Goal: Check status: Check status

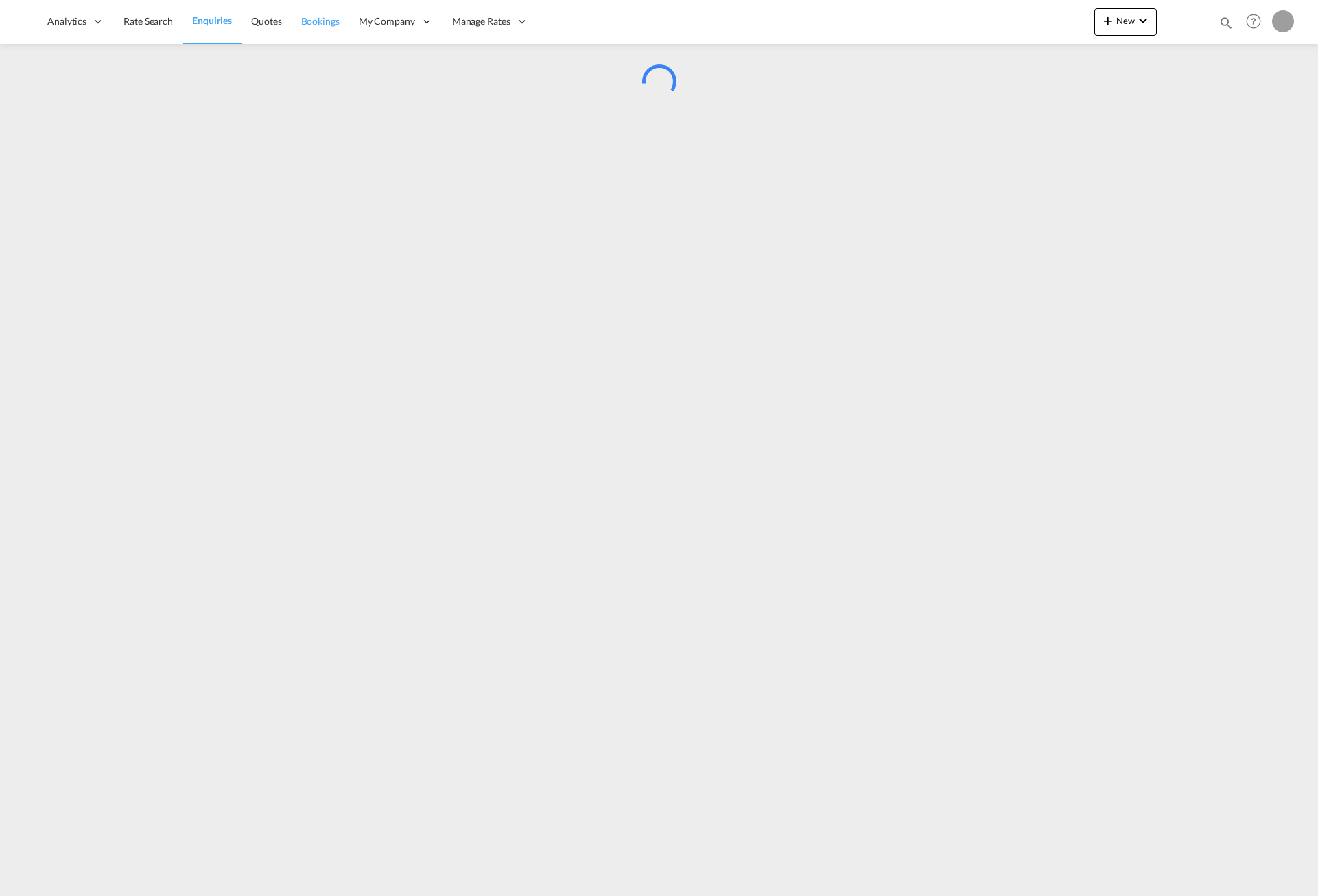
click at [328, 20] on ul "Analytics Reports Dashboard Rate Search Enquiries Quotes" at bounding box center [288, 21] width 501 height 44
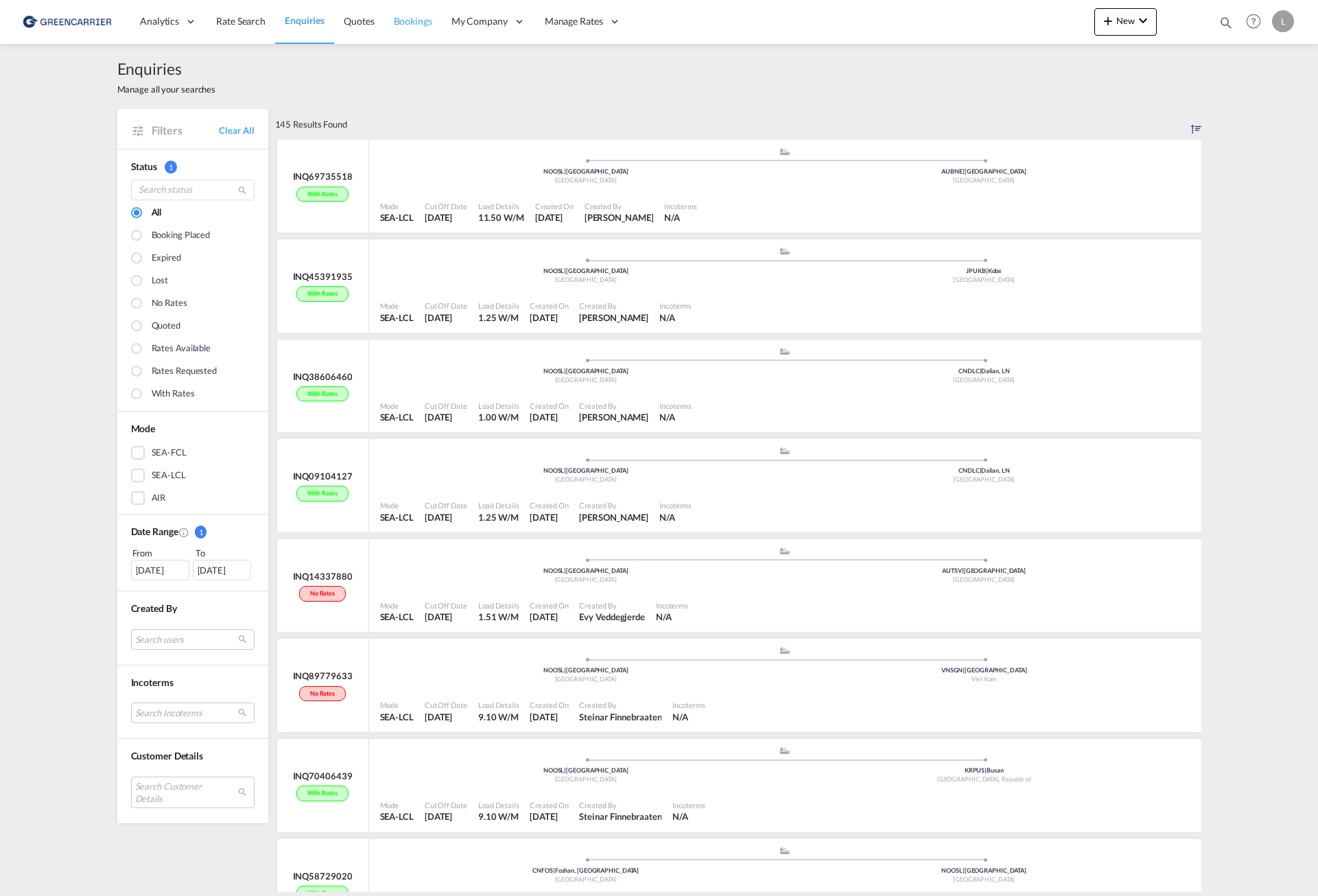
click at [406, 21] on span "Bookings" at bounding box center [413, 21] width 39 height 11
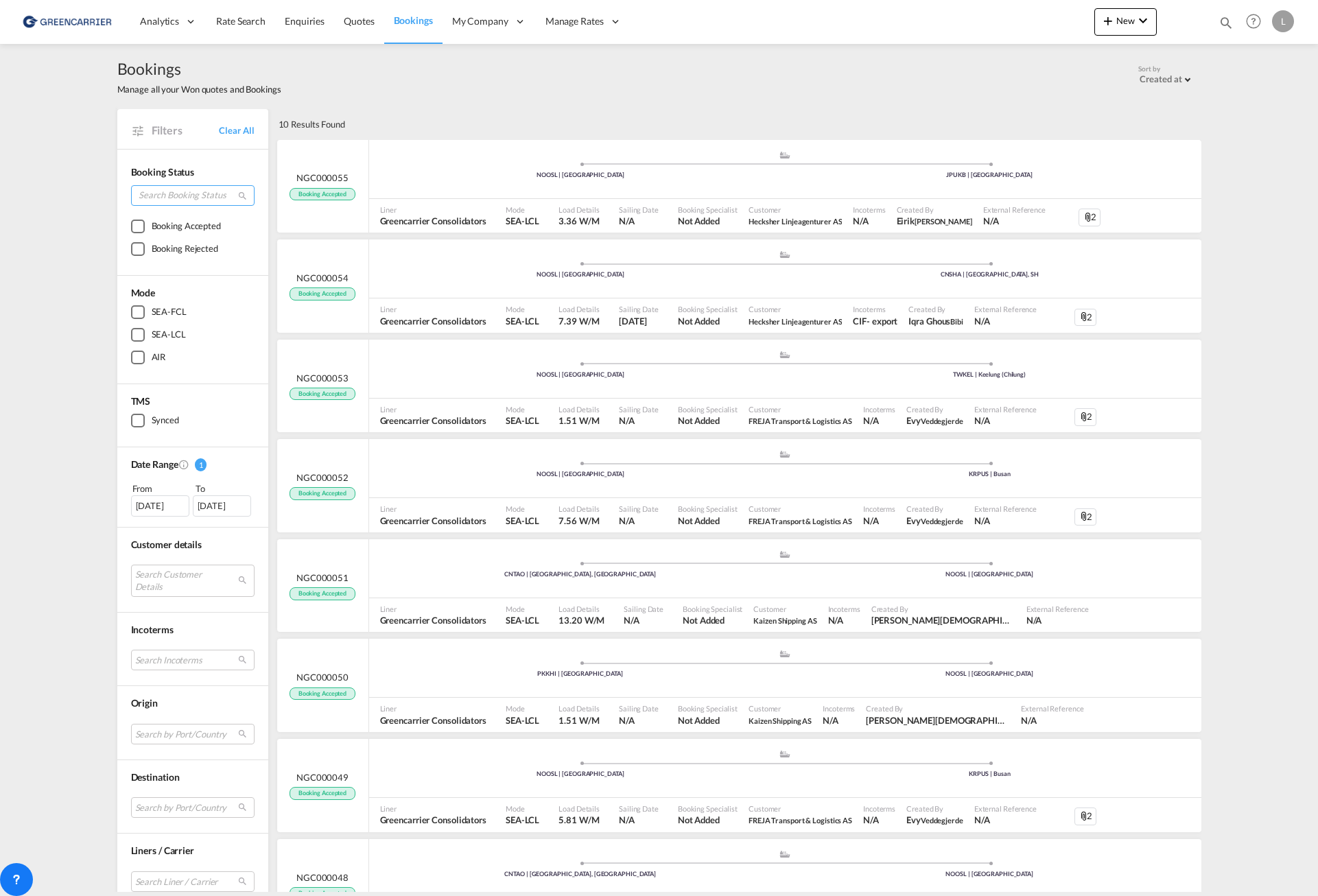
click at [181, 196] on input "search" at bounding box center [193, 196] width 124 height 21
paste input "NGC000048"
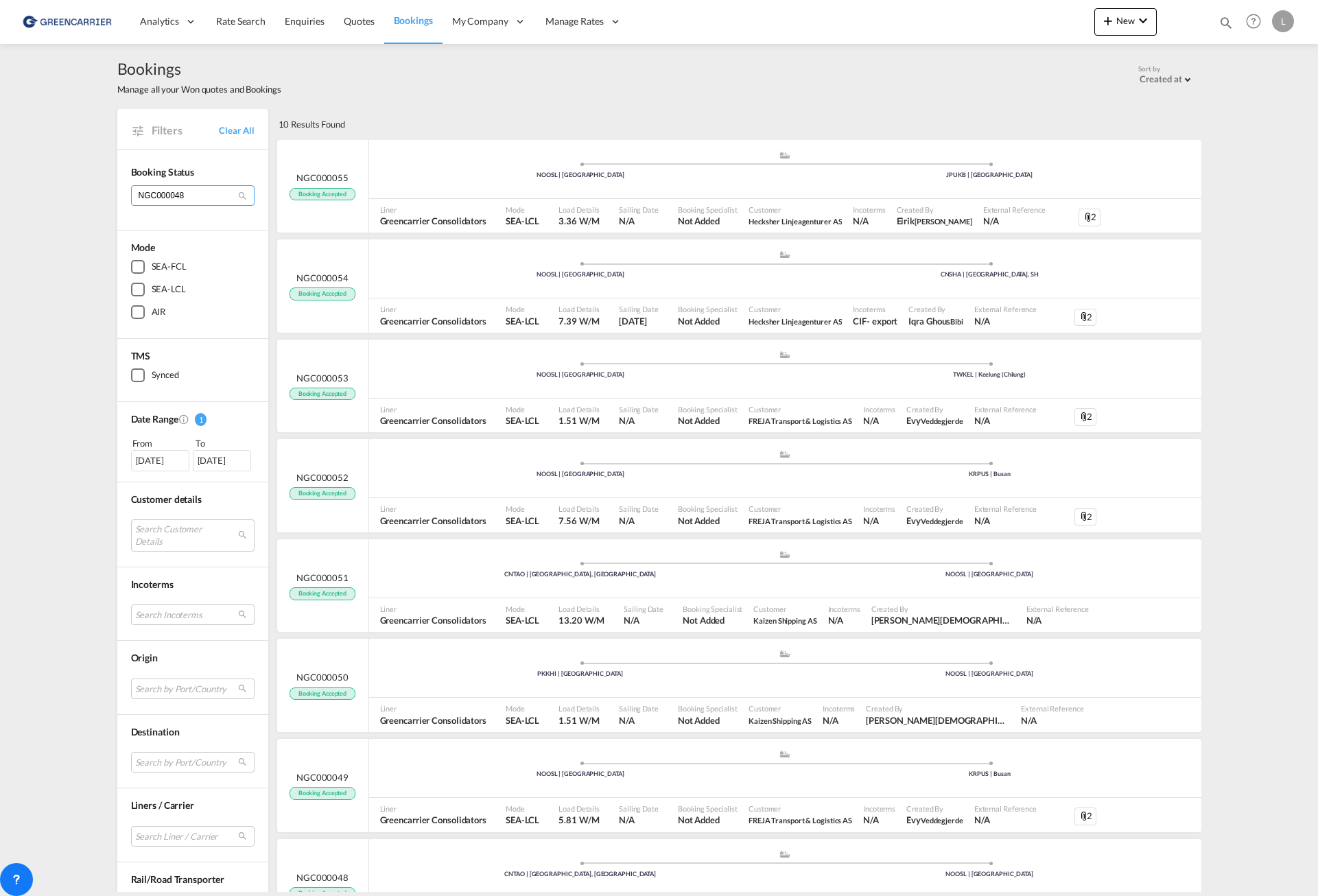
type input "NGC000048"
click at [239, 199] on md-icon "icon-magnify" at bounding box center [242, 196] width 10 height 10
click at [237, 196] on md-icon "icon-magnify" at bounding box center [242, 196] width 10 height 10
click at [207, 196] on input "NGC000048" at bounding box center [193, 196] width 124 height 21
click at [226, 271] on md-checkbox "SEA-FCL" at bounding box center [193, 267] width 124 height 14
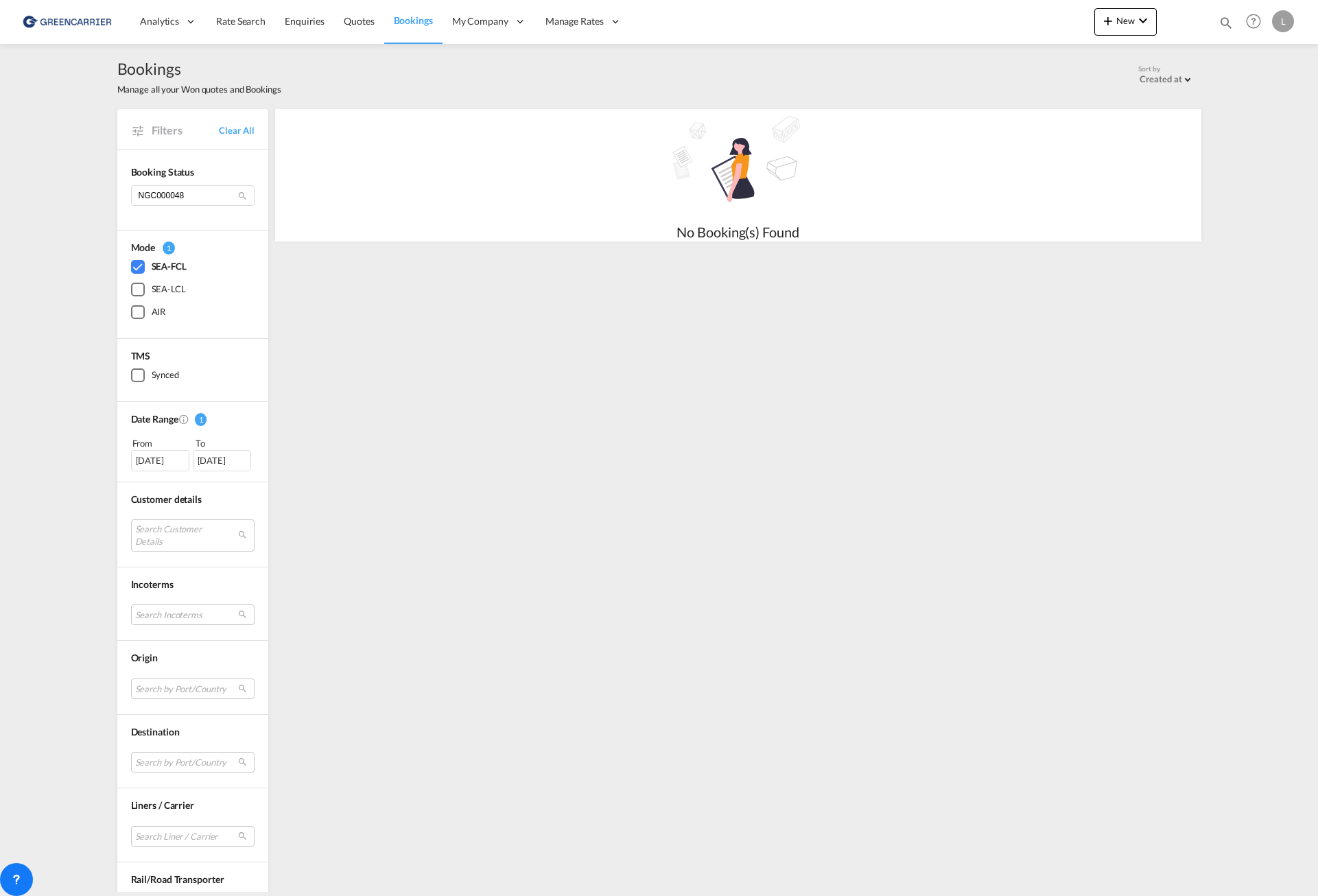
click at [180, 266] on div "SEA-FCL" at bounding box center [168, 267] width 35 height 14
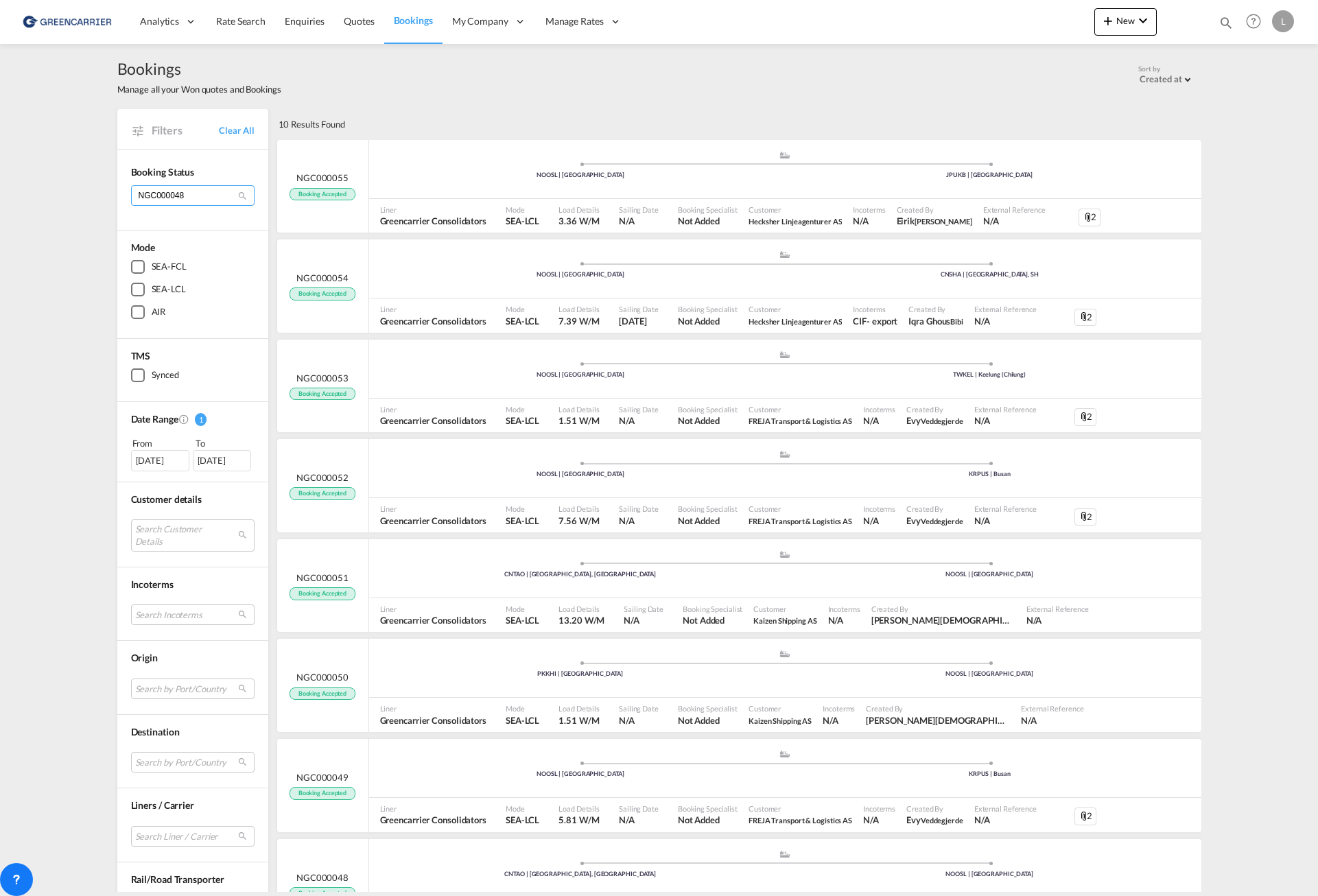
click at [186, 198] on input "NGC000048" at bounding box center [193, 196] width 124 height 21
click at [242, 196] on input "NGC000048" at bounding box center [193, 196] width 124 height 21
click at [237, 195] on md-icon "icon-magnify" at bounding box center [242, 196] width 10 height 10
click at [448, 110] on div "10 Results Found" at bounding box center [738, 124] width 926 height 30
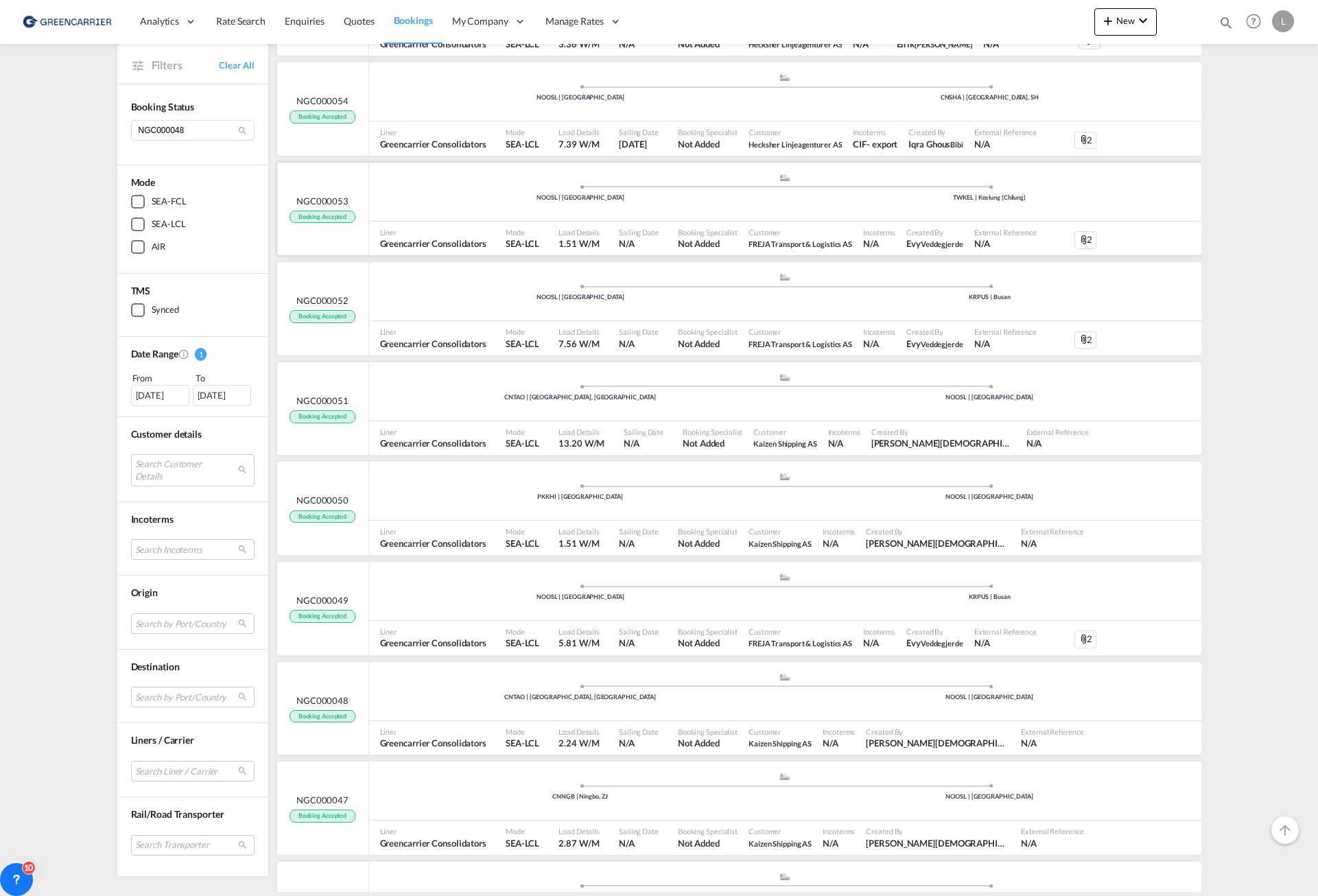
scroll to position [246, 0]
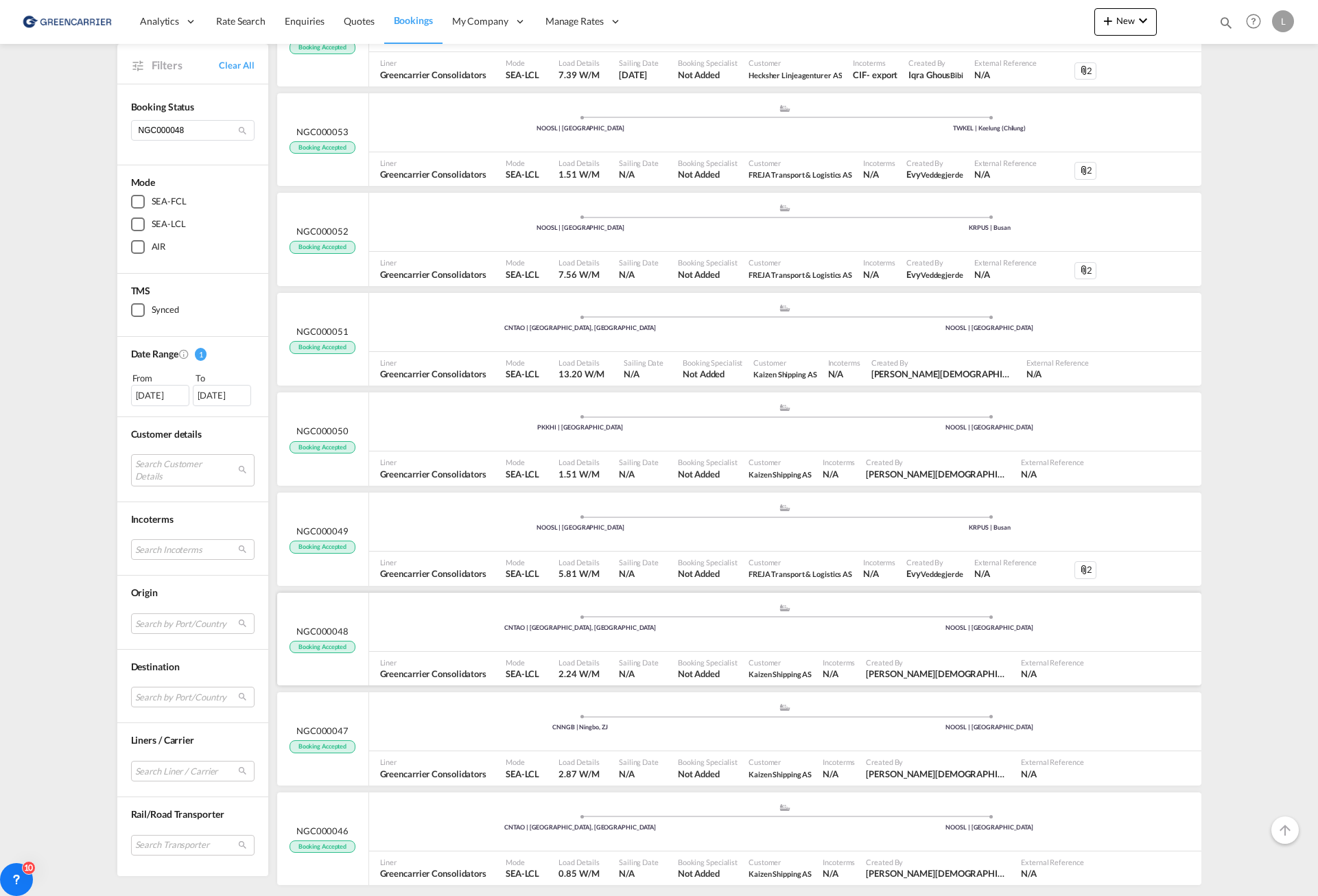
click at [332, 632] on span "NGC000048" at bounding box center [322, 631] width 52 height 12
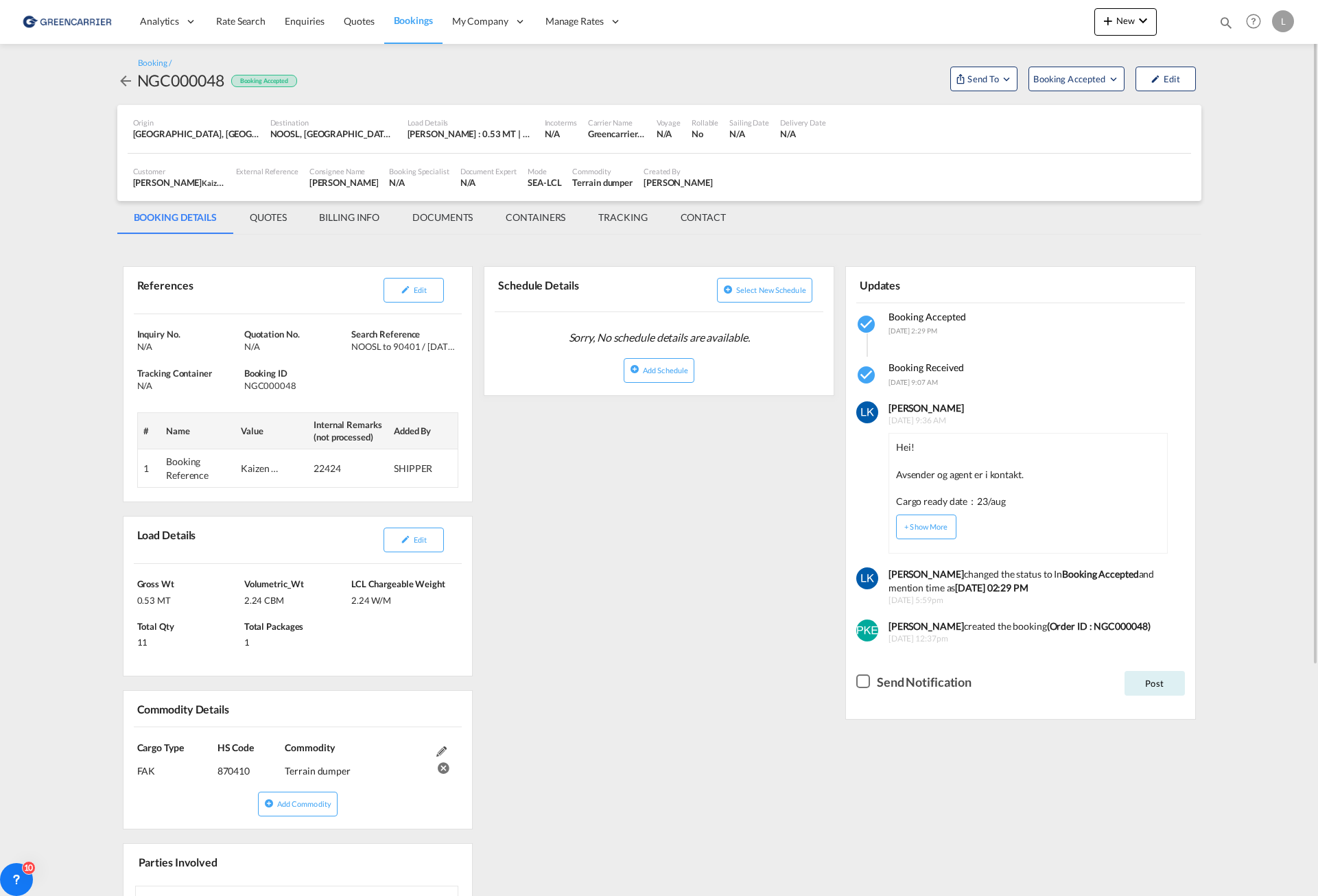
scroll to position [311, 0]
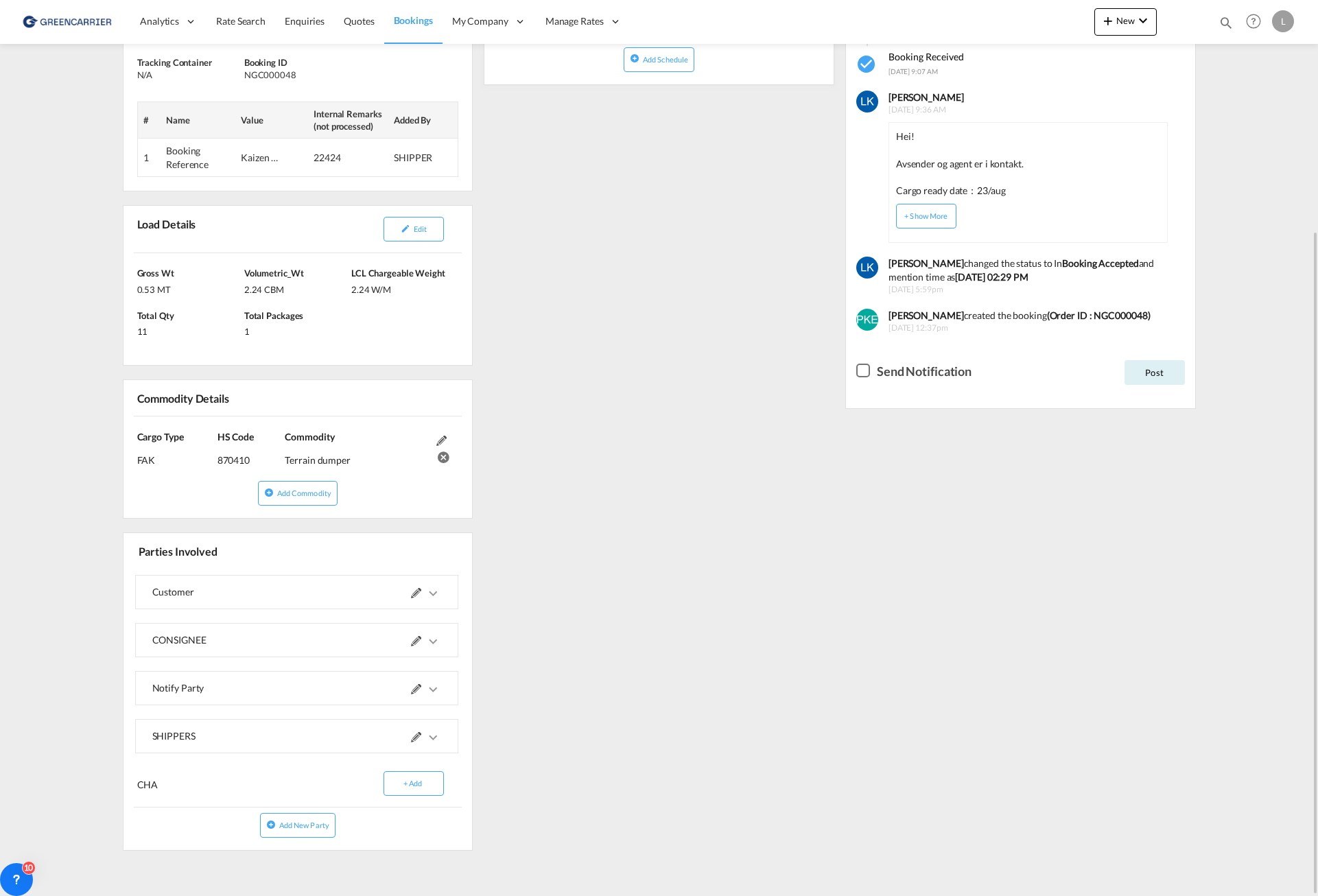
click at [441, 599] on span at bounding box center [426, 592] width 30 height 33
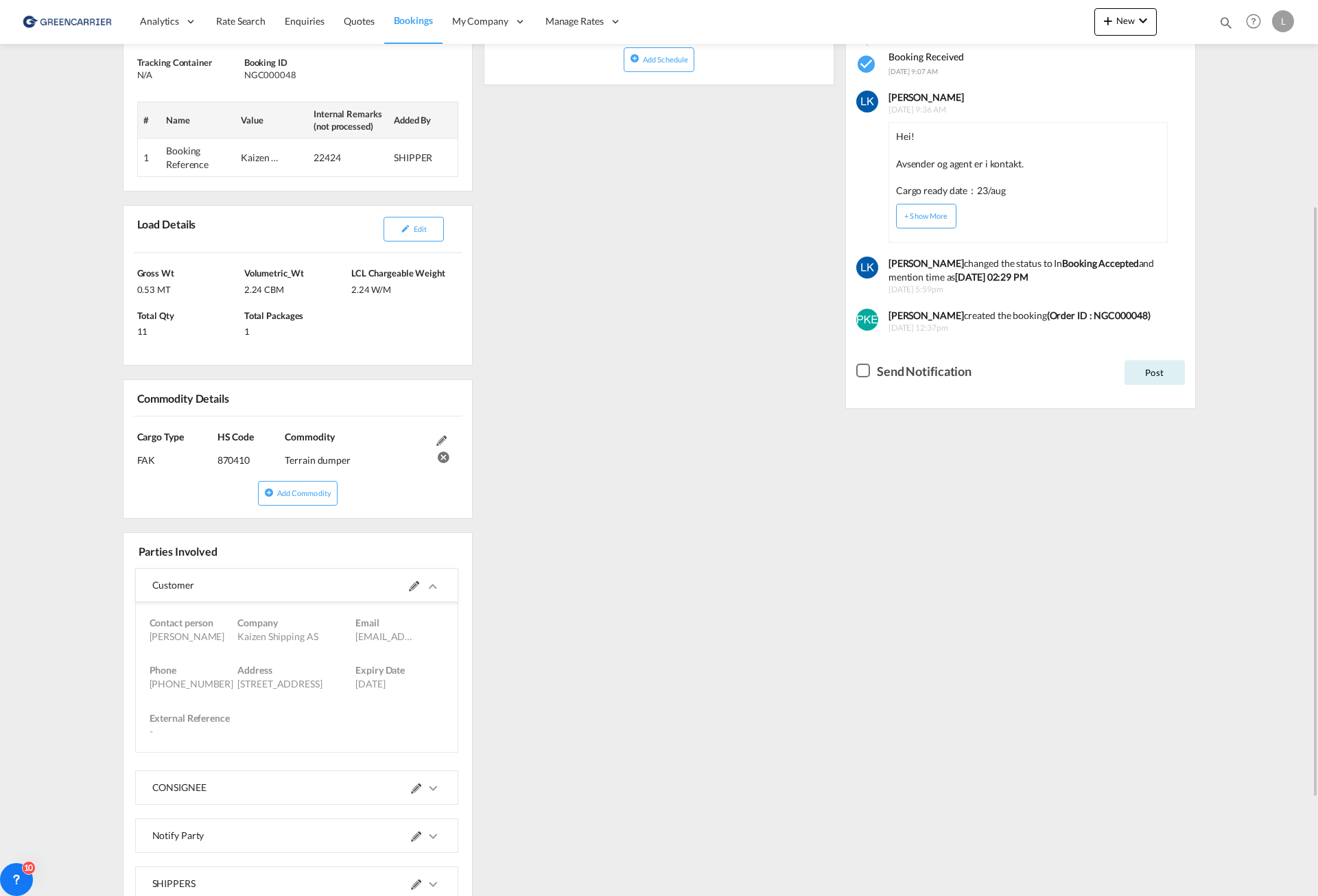
click at [435, 790] on md-icon "icons/ic_keyboard_arrow_right_black_24px.svg" at bounding box center [432, 788] width 16 height 16
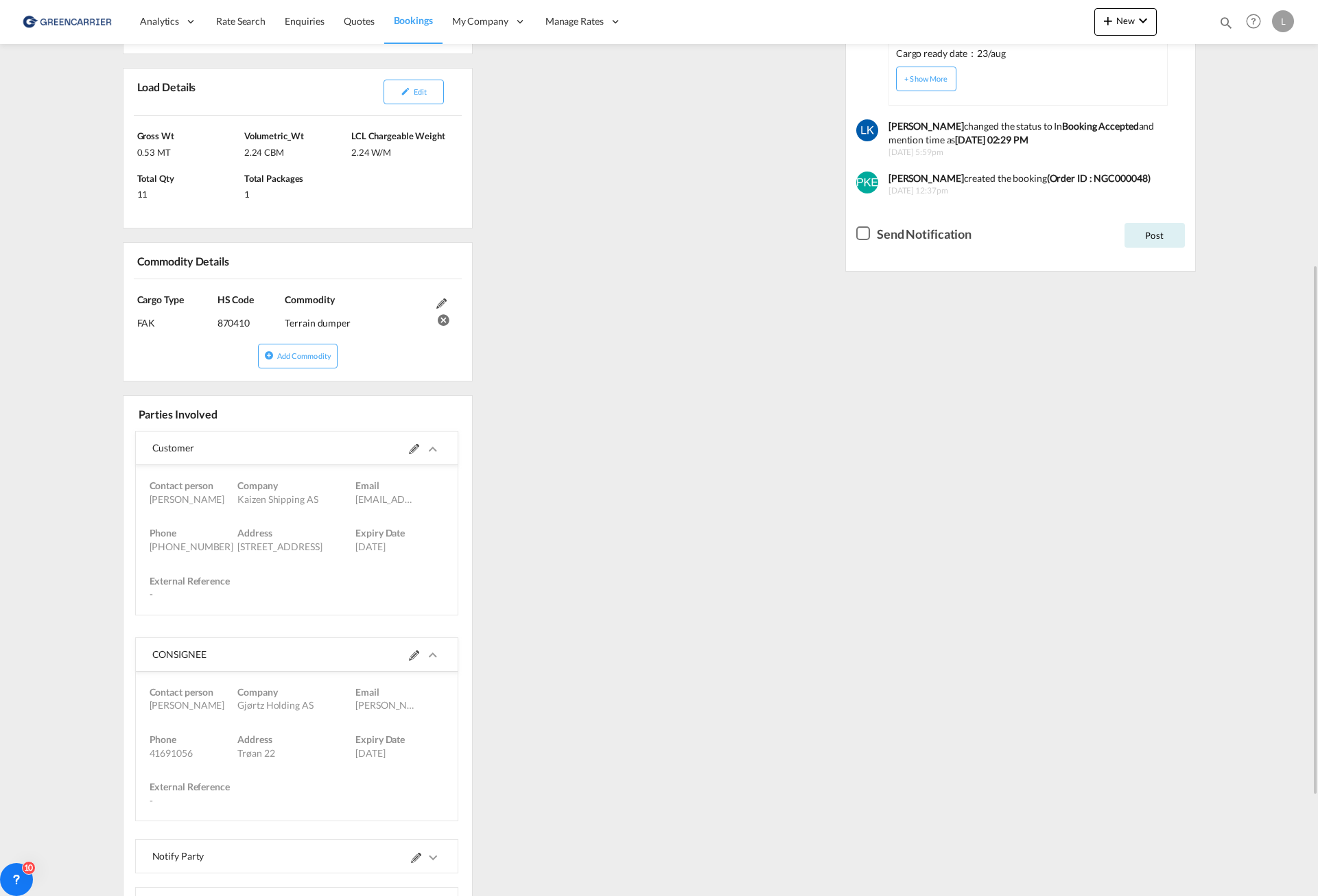
scroll to position [616, 0]
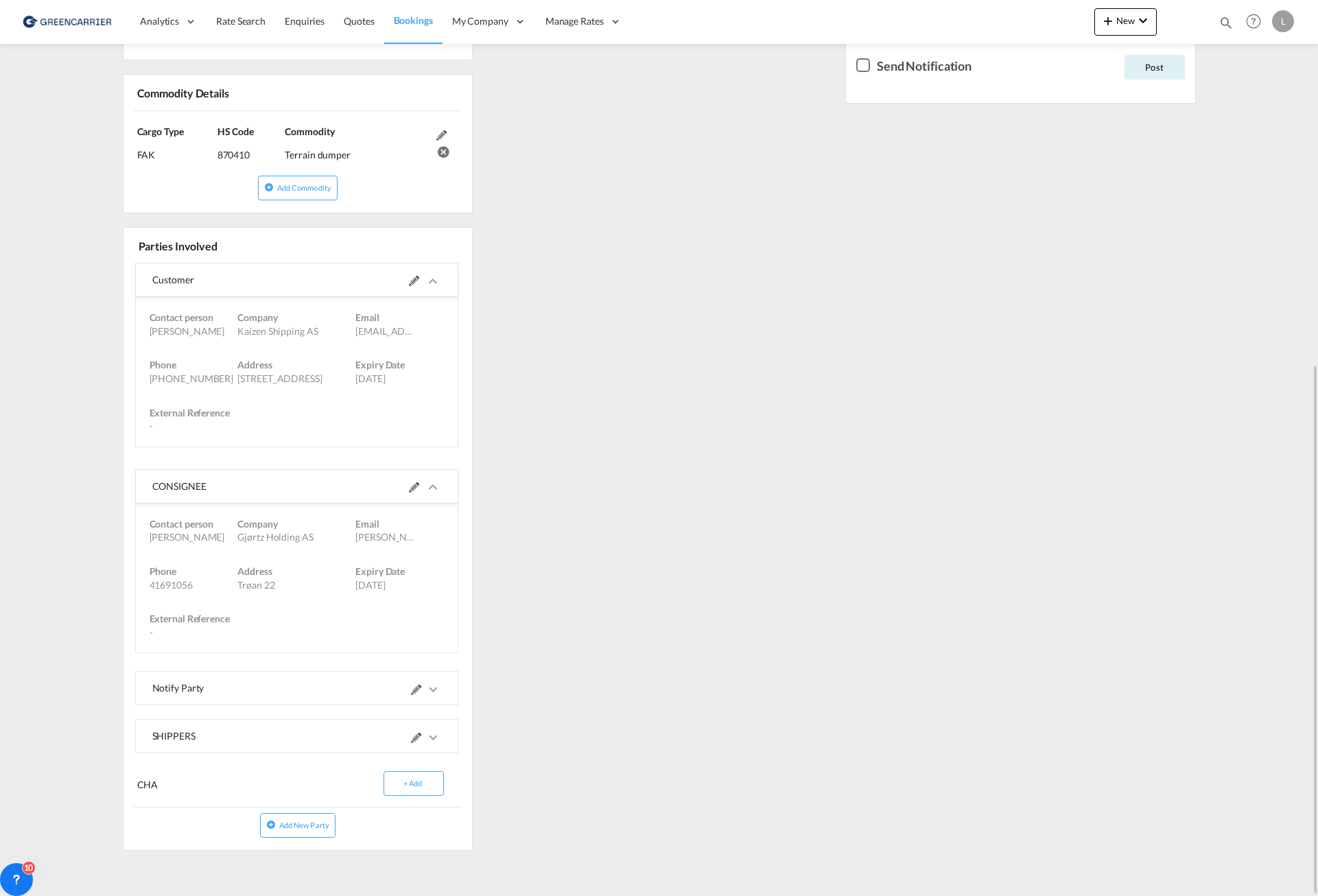
click at [435, 687] on md-icon "icons/ic_keyboard_arrow_right_black_24px.svg" at bounding box center [432, 689] width 16 height 16
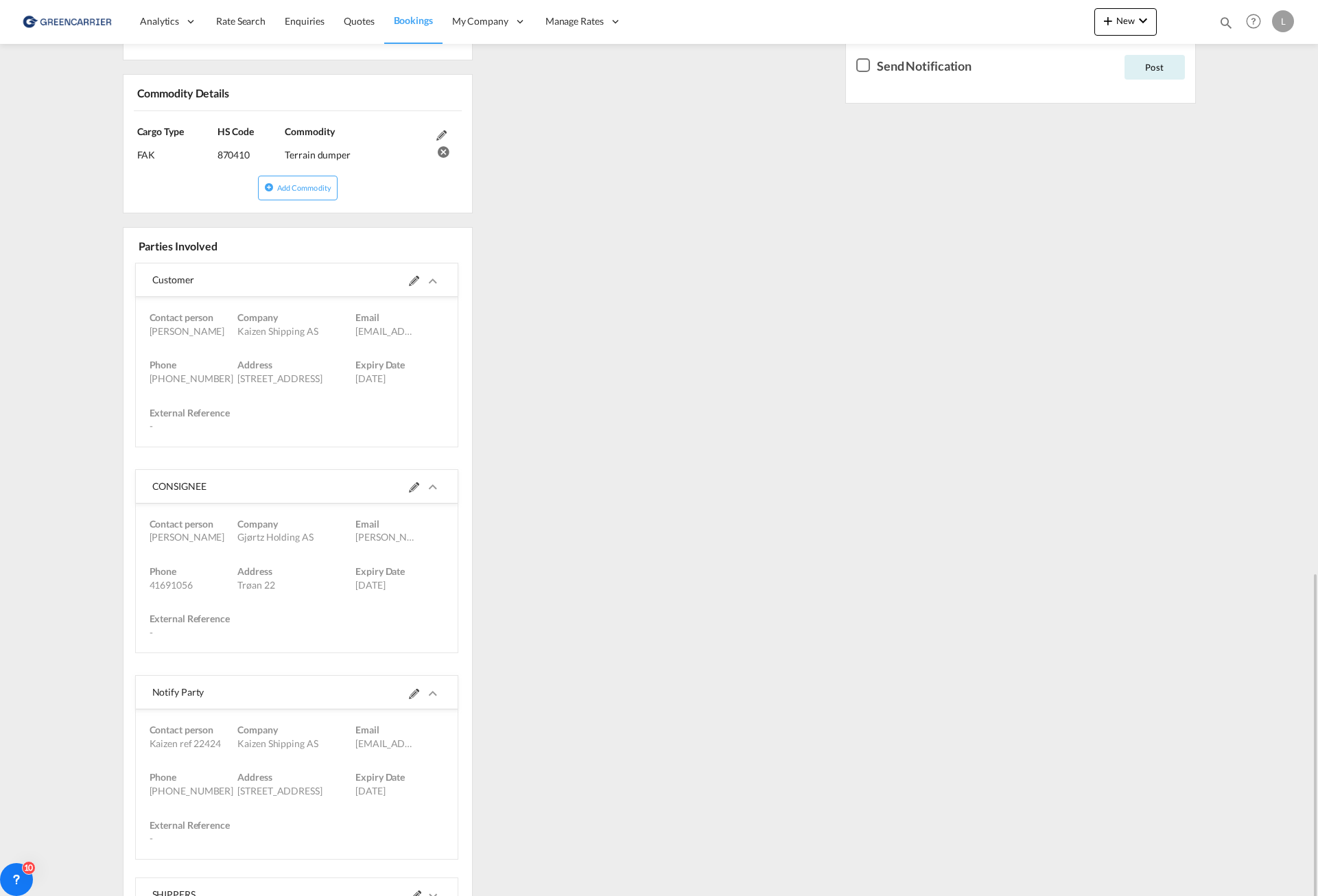
scroll to position [775, 0]
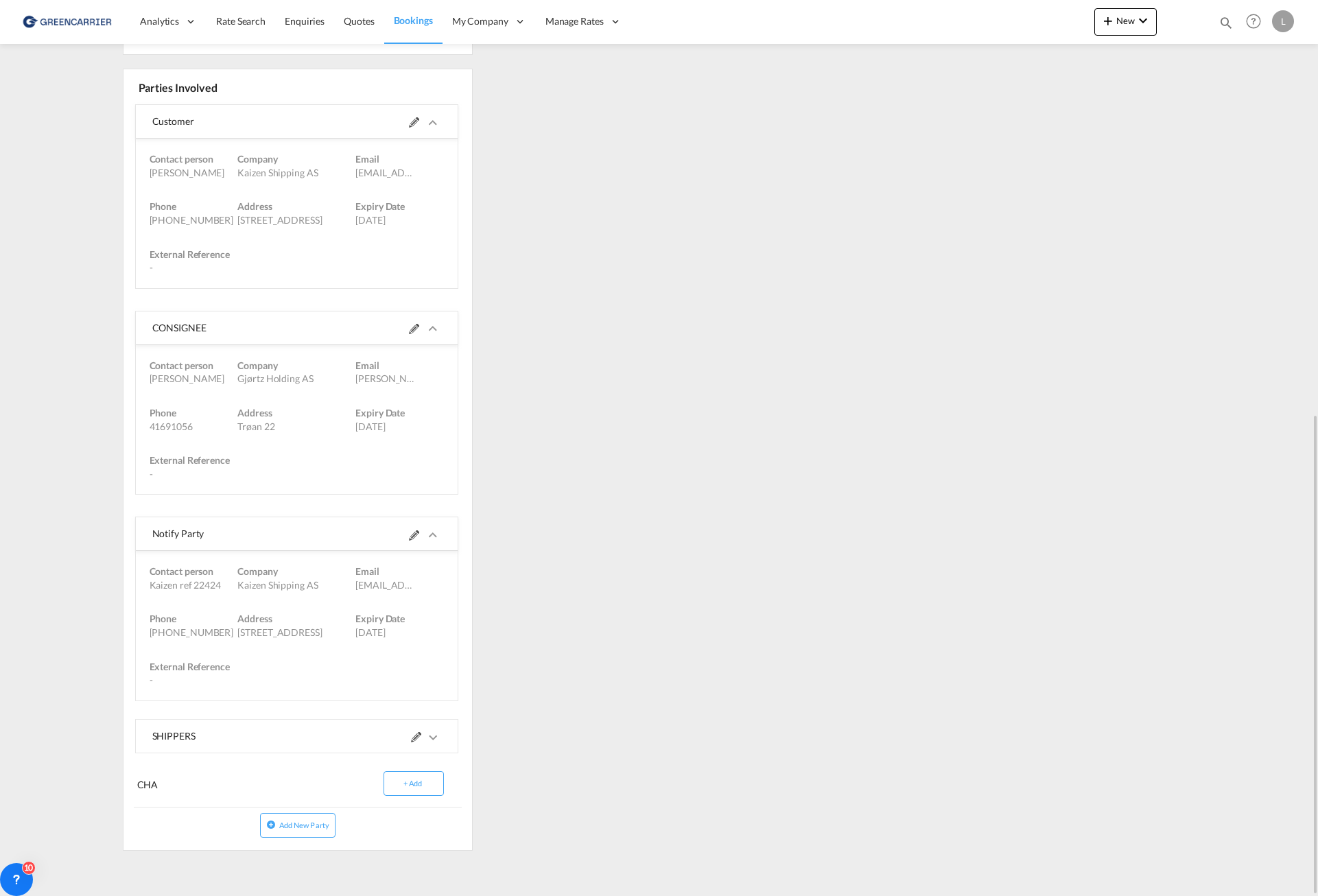
click at [442, 747] on md-expansion-panel-collapsed "SHIPPERS" at bounding box center [297, 736] width 323 height 33
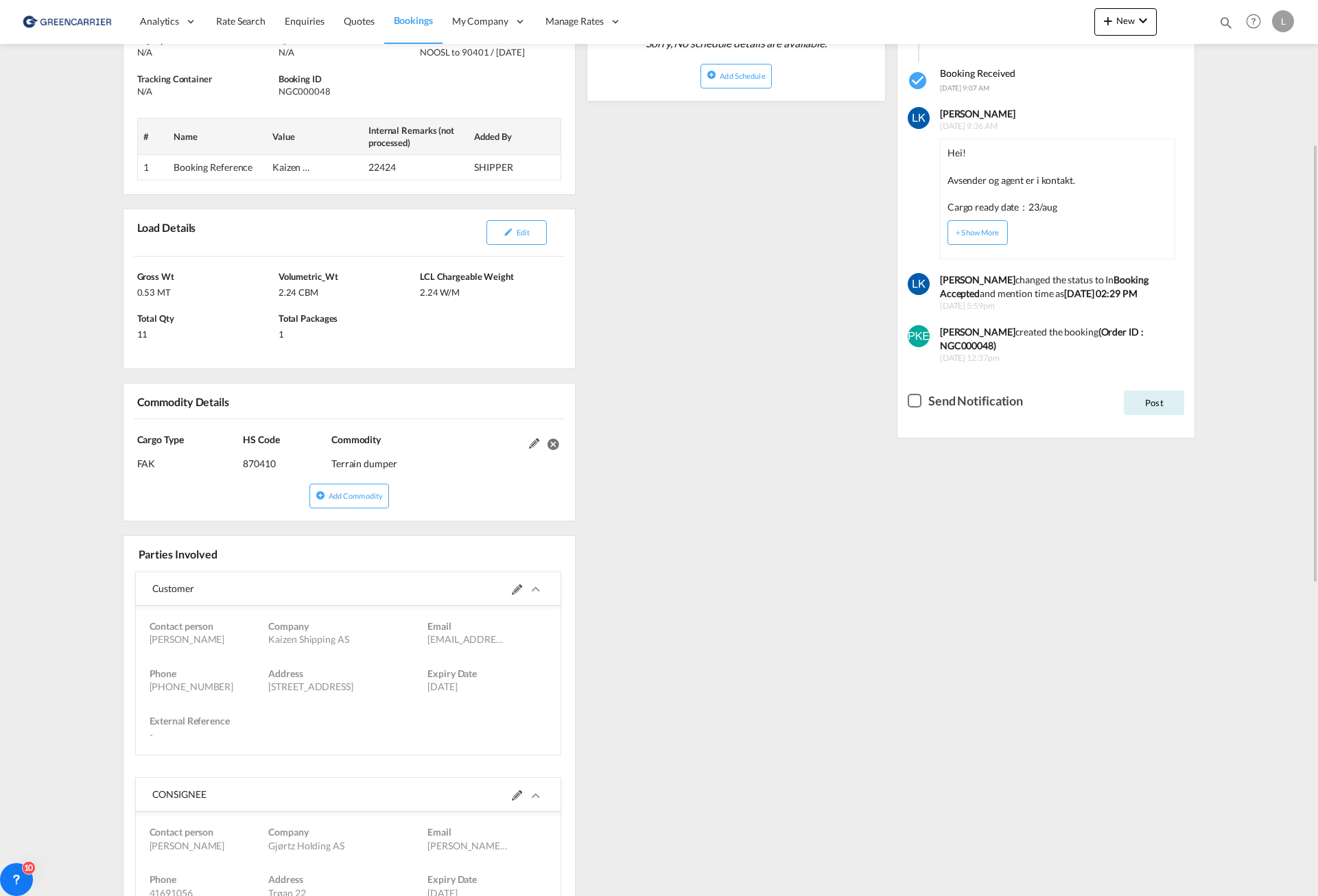
scroll to position [89, 0]
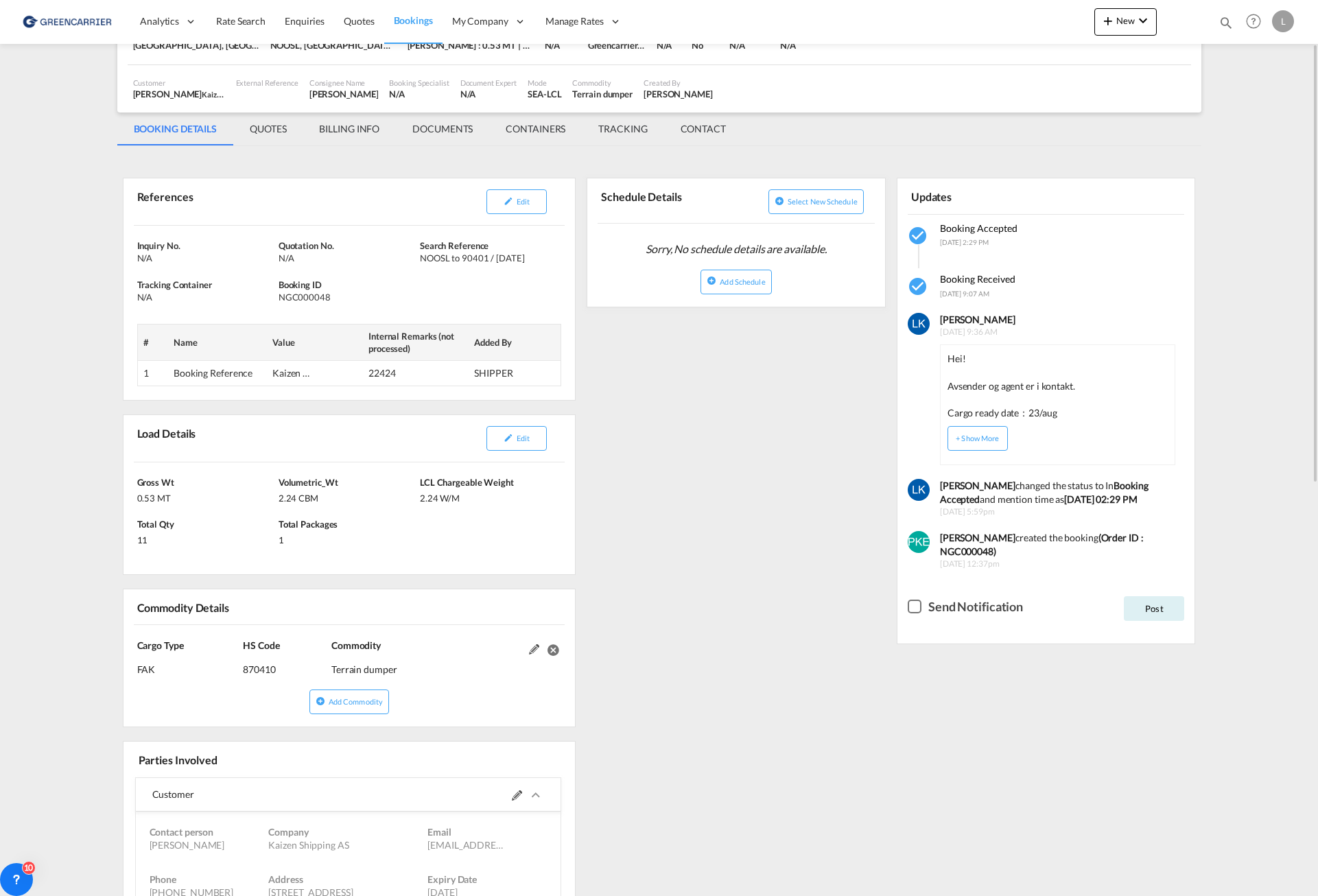
click at [940, 558] on span "[DATE] 12:37pm" at bounding box center [1062, 564] width 243 height 11
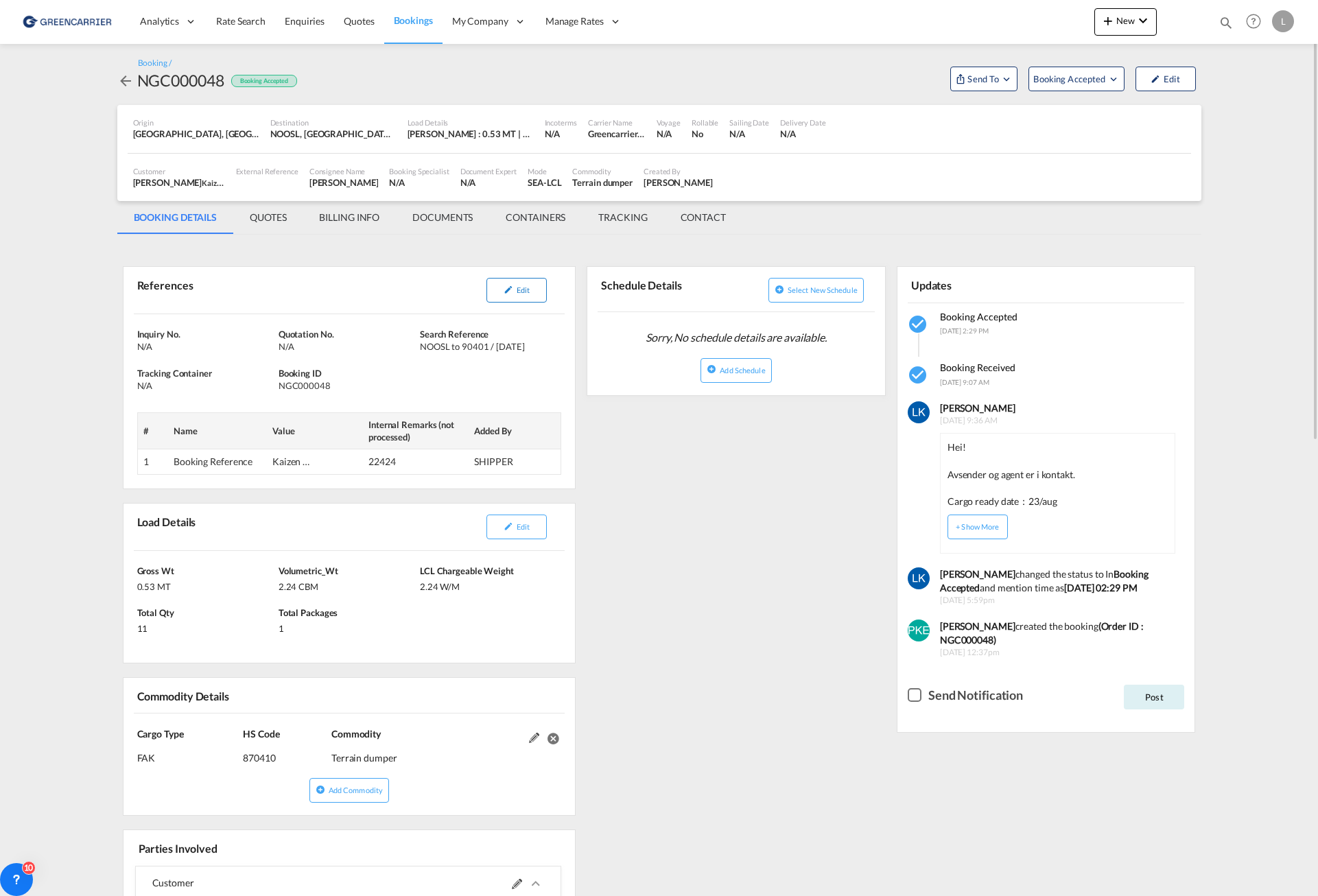
click at [503, 286] on md-icon "icon-pencil" at bounding box center [508, 290] width 9 height 9
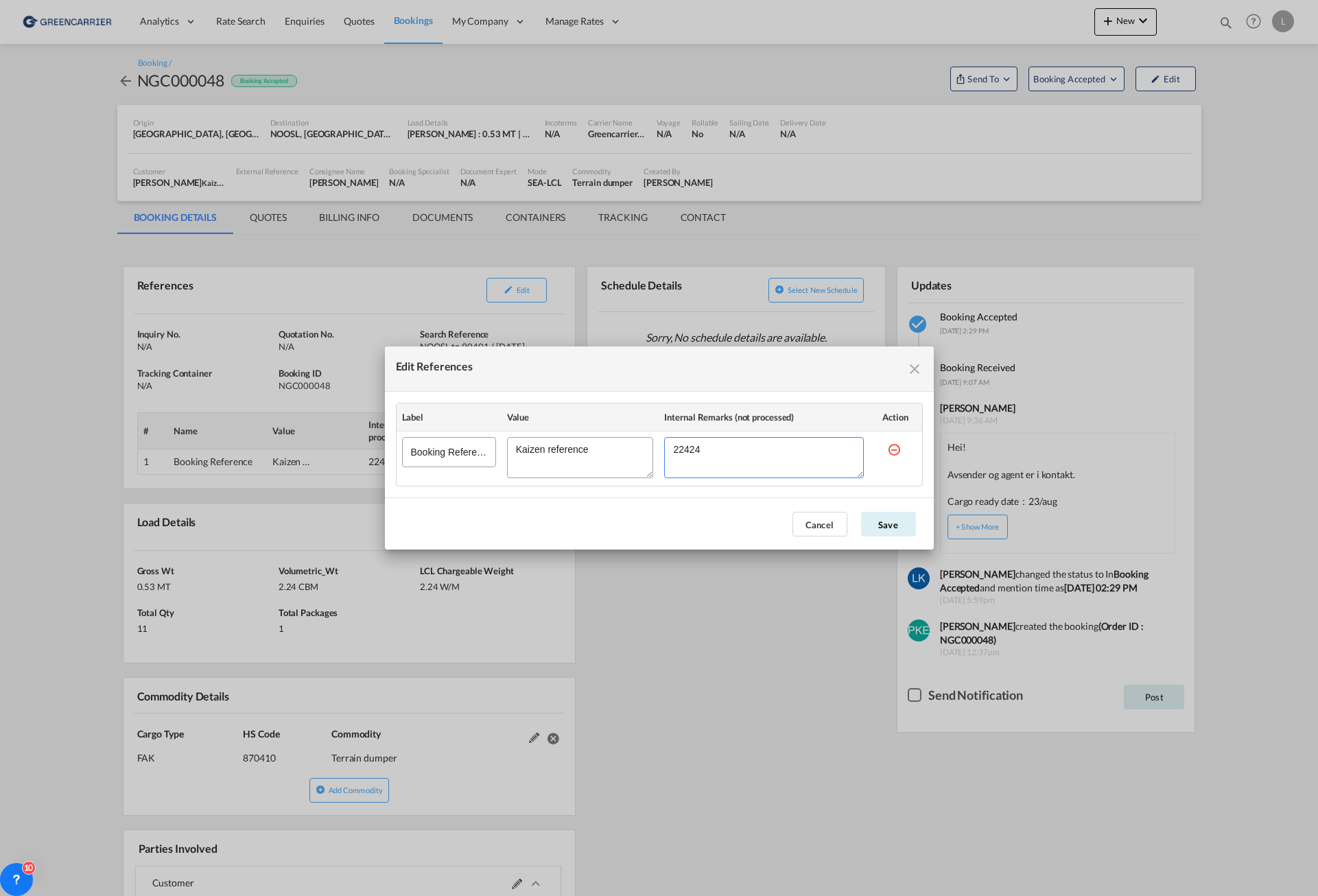
click at [737, 461] on textarea "Edit References" at bounding box center [764, 458] width 199 height 42
click at [701, 455] on textarea "Edit References" at bounding box center [764, 458] width 199 height 42
click at [571, 448] on textarea "Edit References" at bounding box center [580, 458] width 147 height 42
drag, startPoint x: 602, startPoint y: 450, endPoint x: 509, endPoint y: 452, distance: 93.0
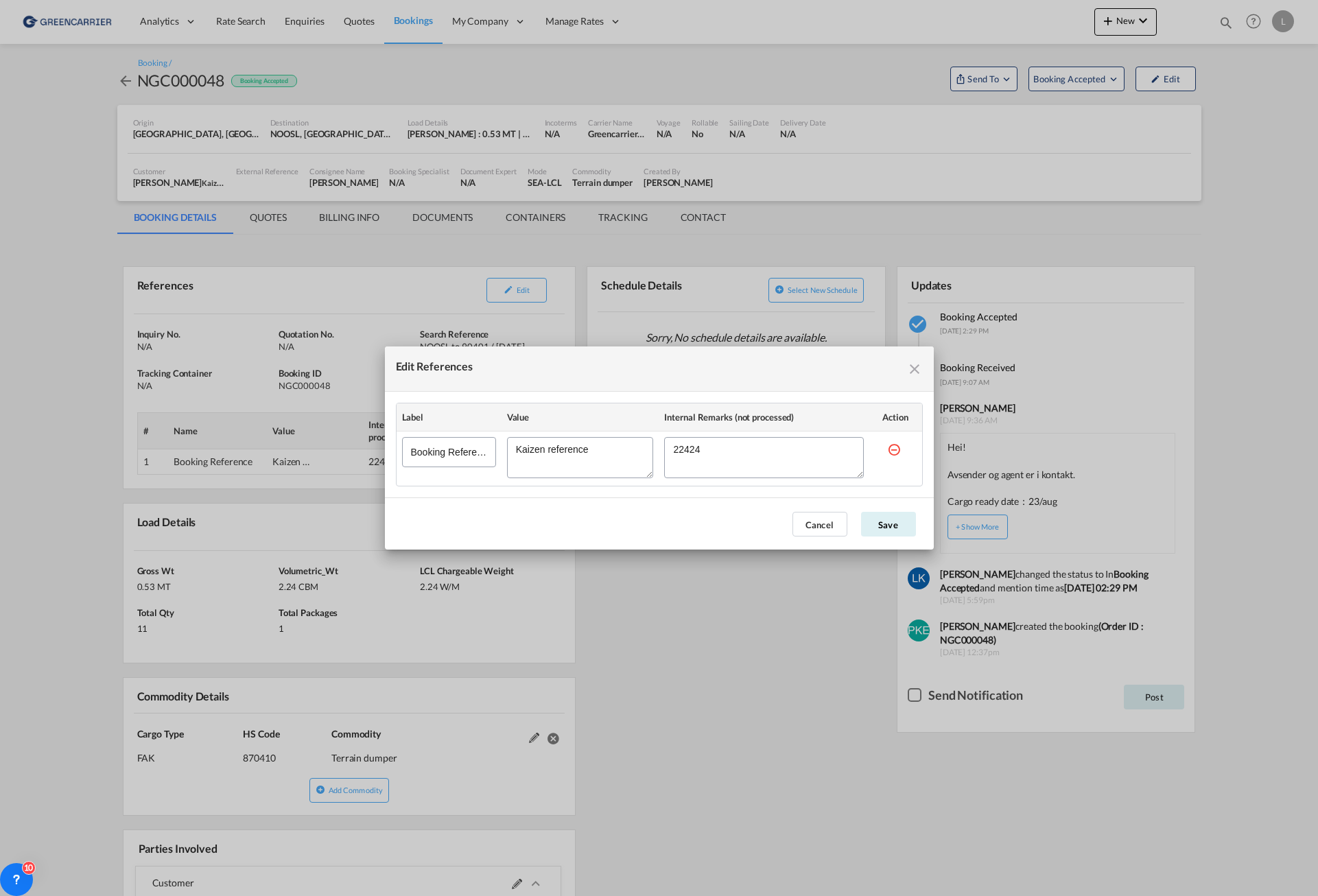
click at [509, 452] on textarea "Edit References" at bounding box center [580, 458] width 147 height 42
click at [671, 448] on textarea "Edit References" at bounding box center [764, 458] width 199 height 42
click at [912, 371] on md-icon "icon-close fg-AAA8AD cursor" at bounding box center [914, 369] width 16 height 16
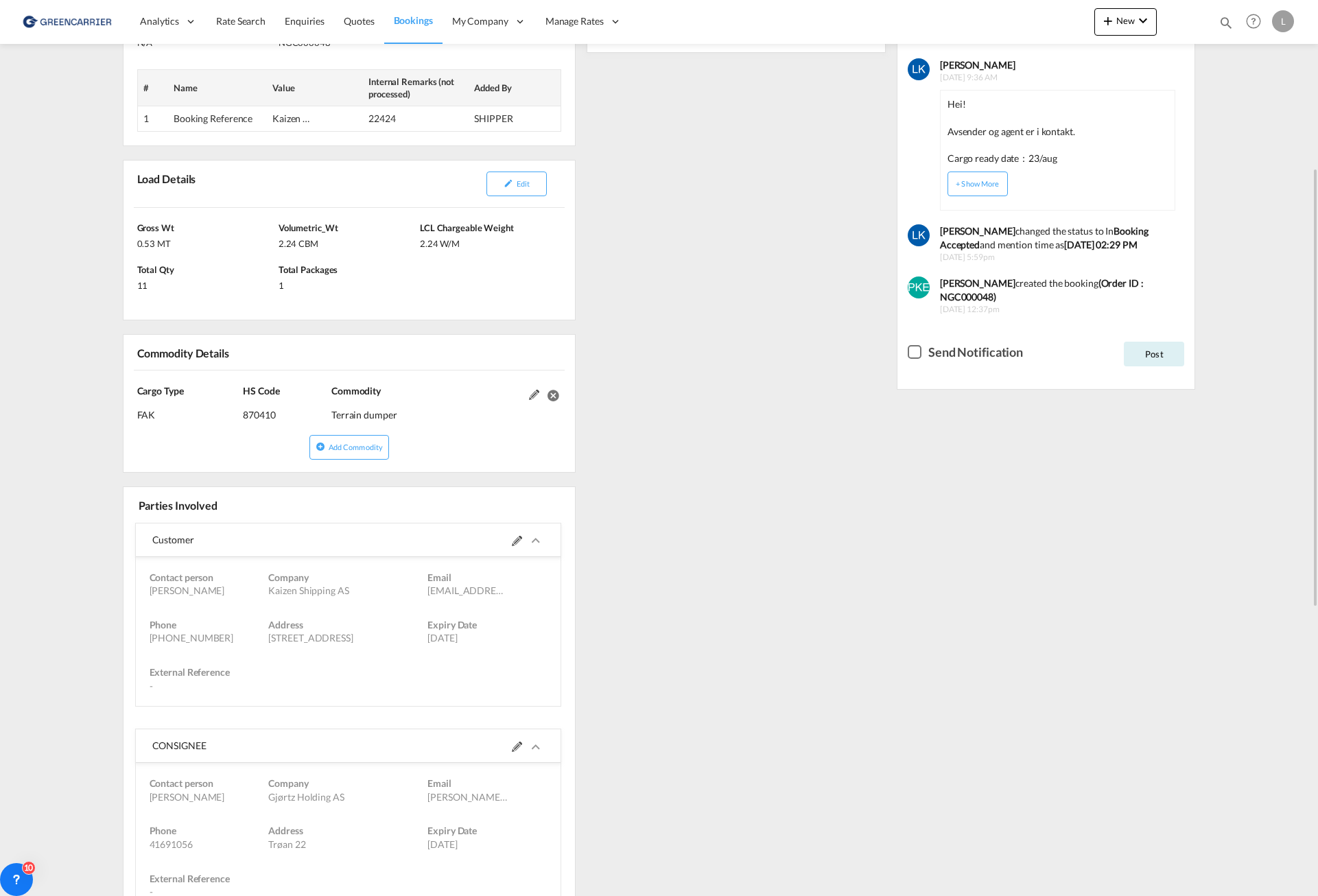
scroll to position [481, 0]
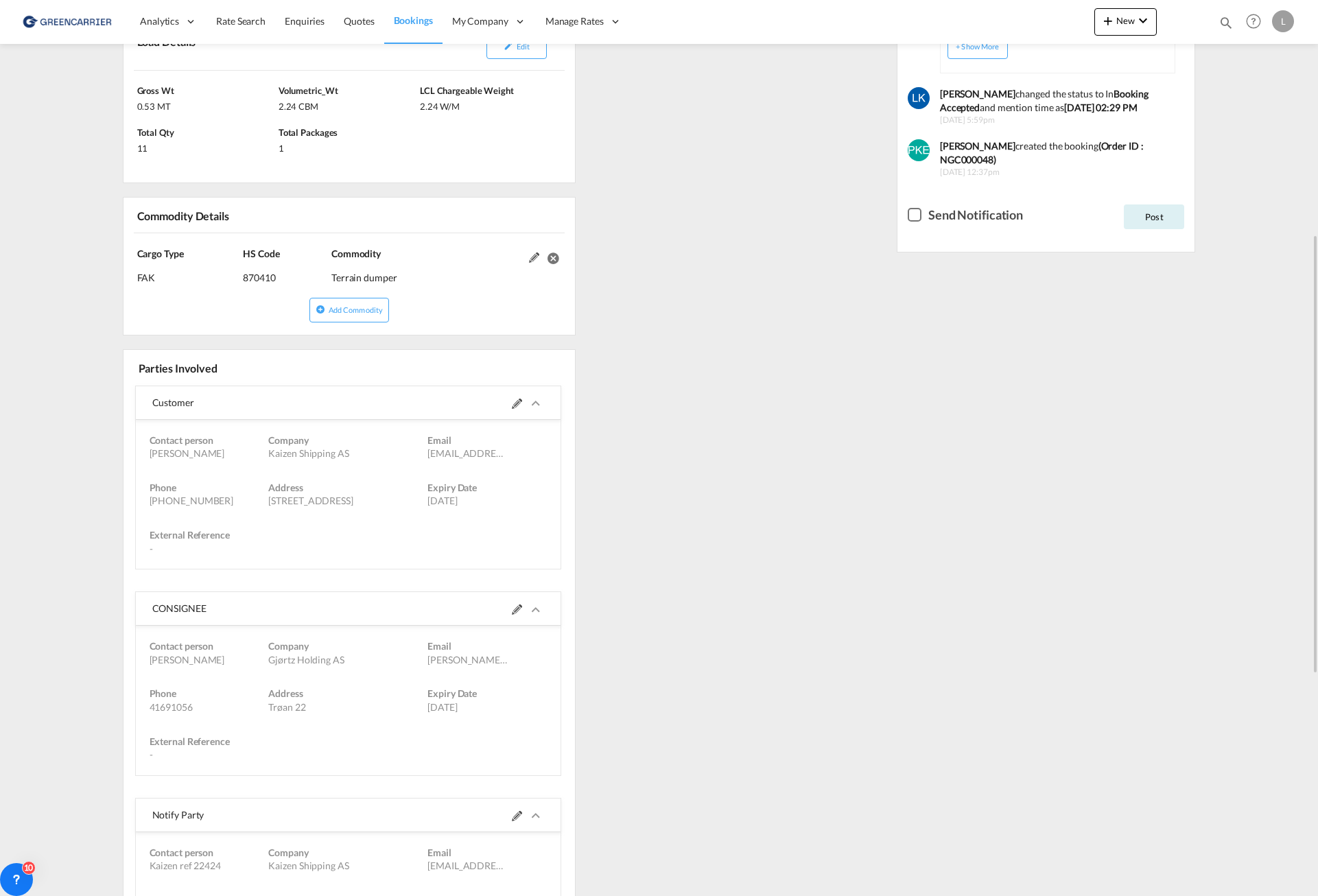
click at [290, 667] on div "Gjørtz Holding AS" at bounding box center [348, 659] width 159 height 14
drag, startPoint x: 310, startPoint y: 675, endPoint x: 238, endPoint y: 676, distance: 72.0
click at [269, 667] on div "Gjørtz Holding AS" at bounding box center [348, 659] width 159 height 14
copy div "Gjørtz Holding AS"
